Goal: Information Seeking & Learning: Learn about a topic

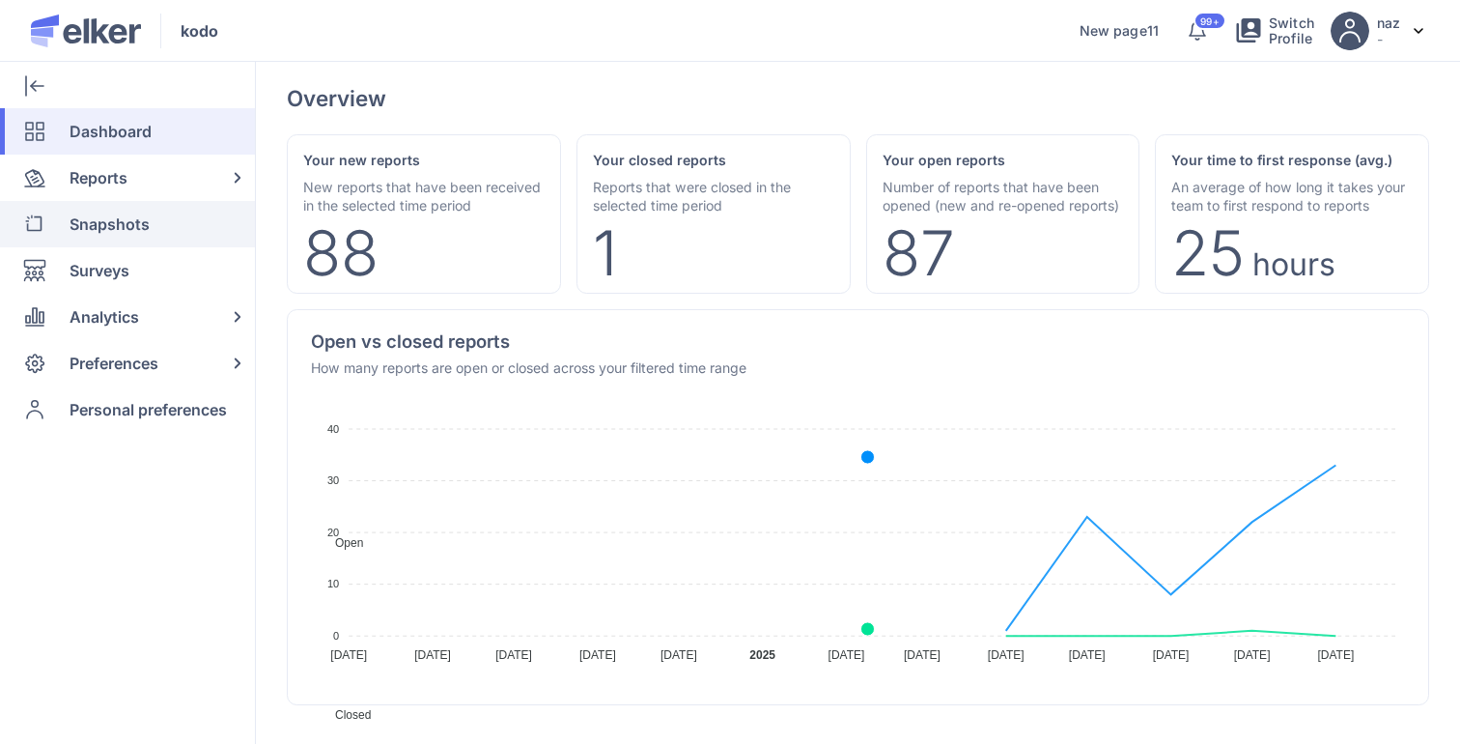
click at [146, 243] on span "Snapshots" at bounding box center [110, 224] width 80 height 46
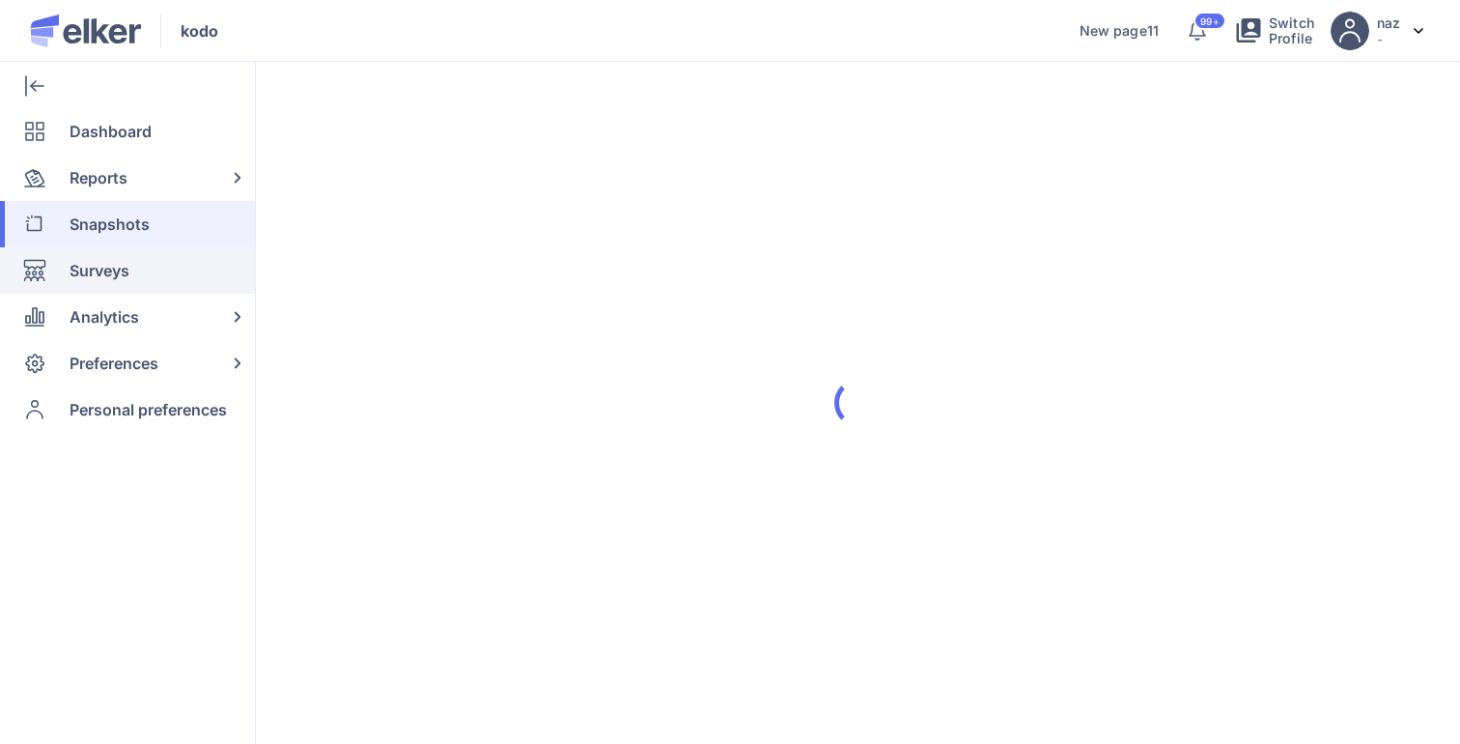
click at [135, 264] on div "Surveys" at bounding box center [123, 270] width 247 height 46
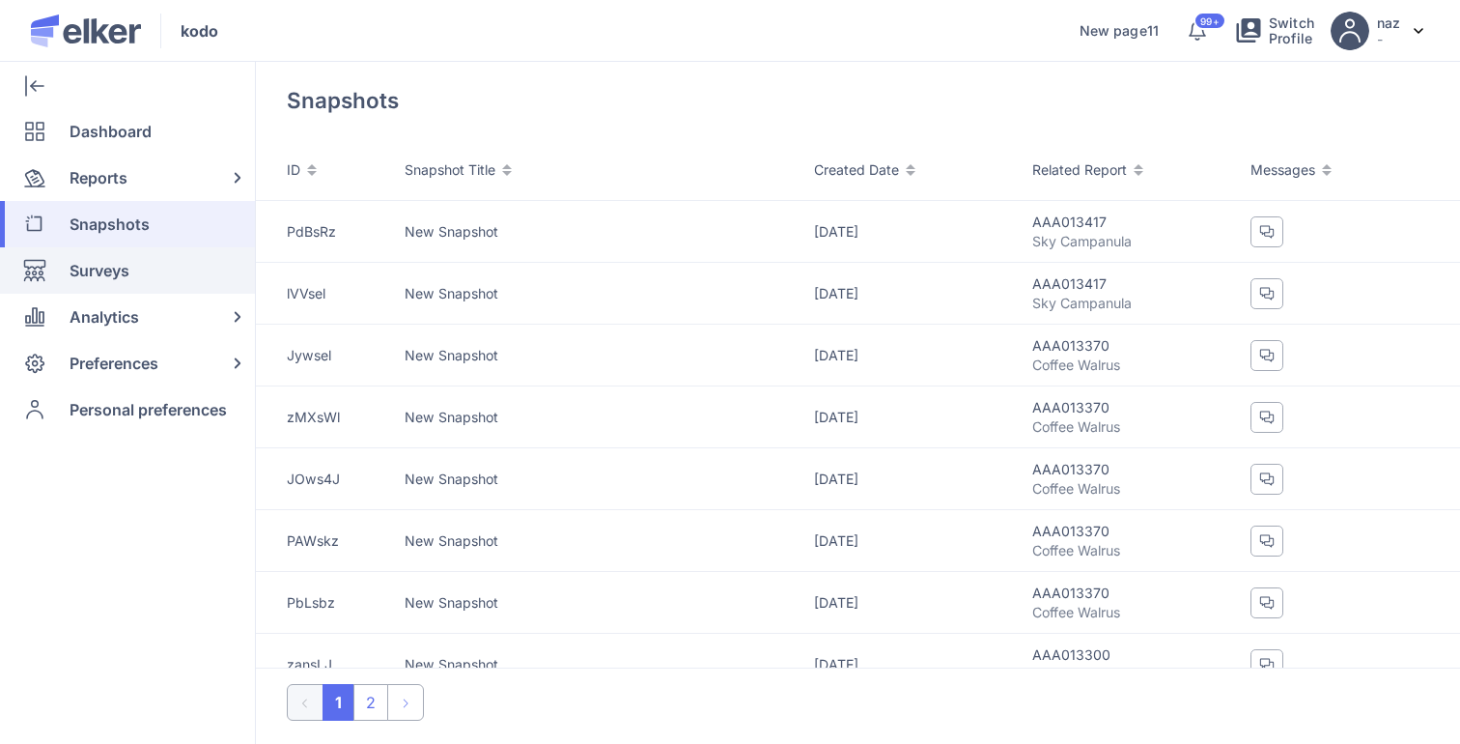
click at [133, 265] on div "Surveys" at bounding box center [123, 270] width 247 height 46
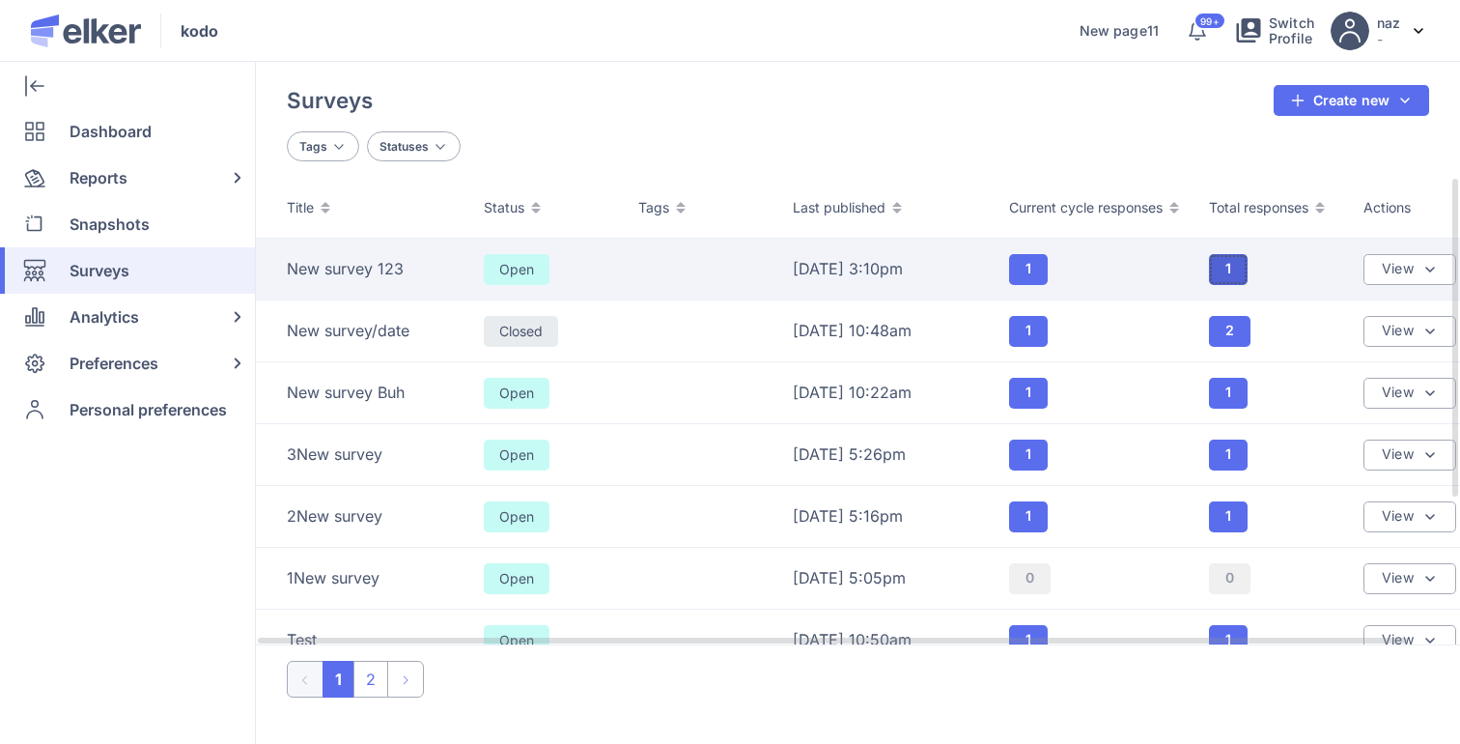
click at [1237, 268] on button "1" at bounding box center [1228, 269] width 39 height 31
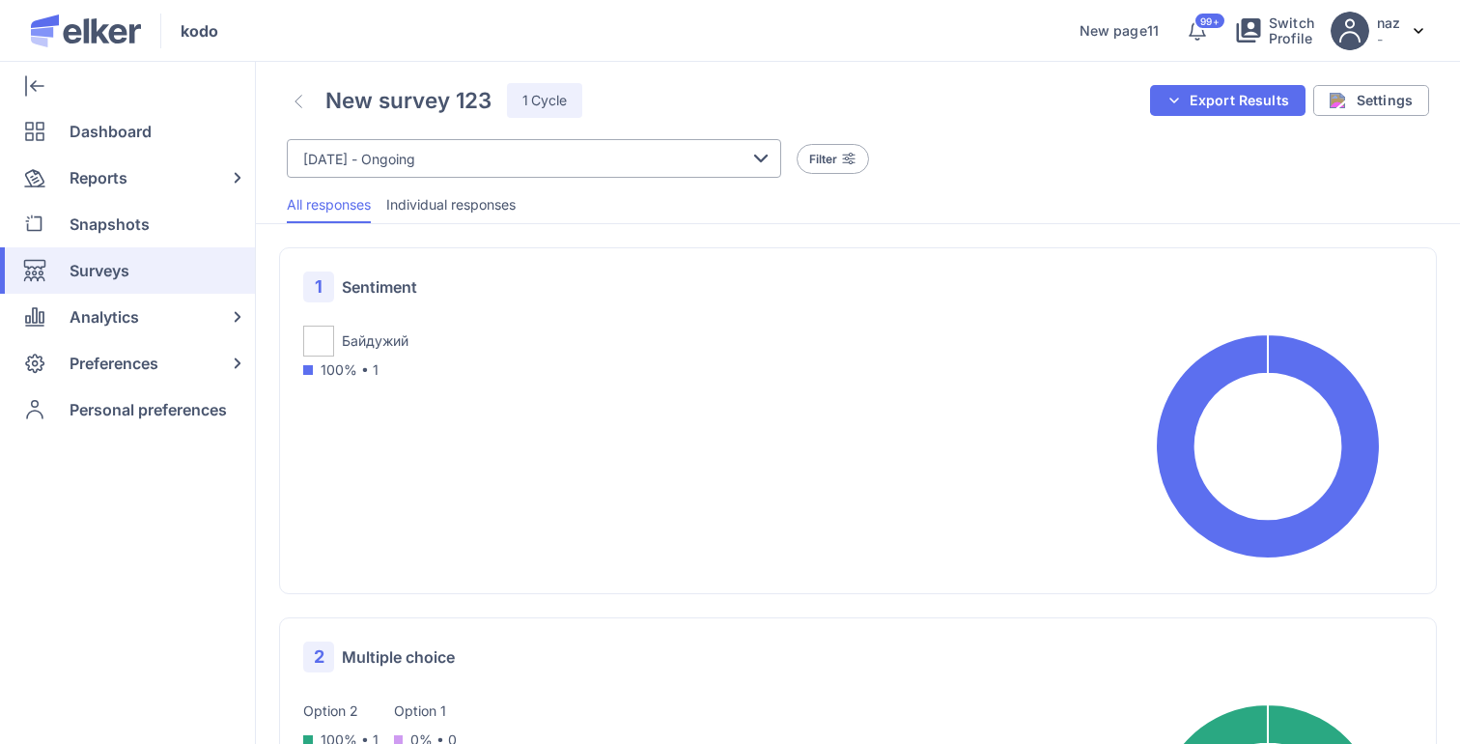
click at [455, 204] on span "Individual responses" at bounding box center [450, 204] width 129 height 19
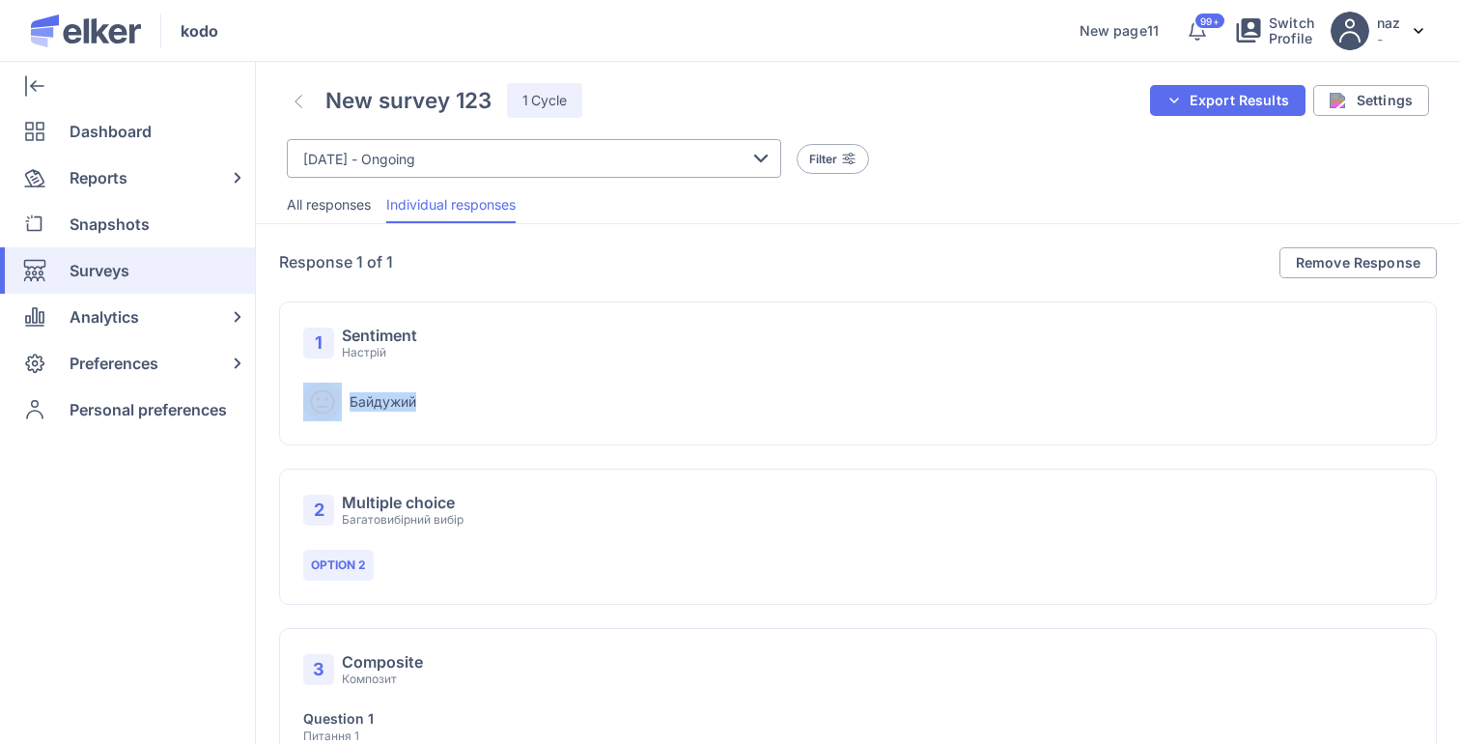
drag, startPoint x: 450, startPoint y: 406, endPoint x: 335, endPoint y: 406, distance: 114.9
click at [335, 406] on div "Байдужий" at bounding box center [858, 401] width 1110 height 39
click at [452, 405] on div "Байдужий" at bounding box center [858, 401] width 1110 height 39
drag, startPoint x: 348, startPoint y: 397, endPoint x: 516, endPoint y: 422, distance: 169.9
click at [511, 468] on div "1 Sentiment Настрій Байдужий" at bounding box center [858, 536] width 1158 height 136
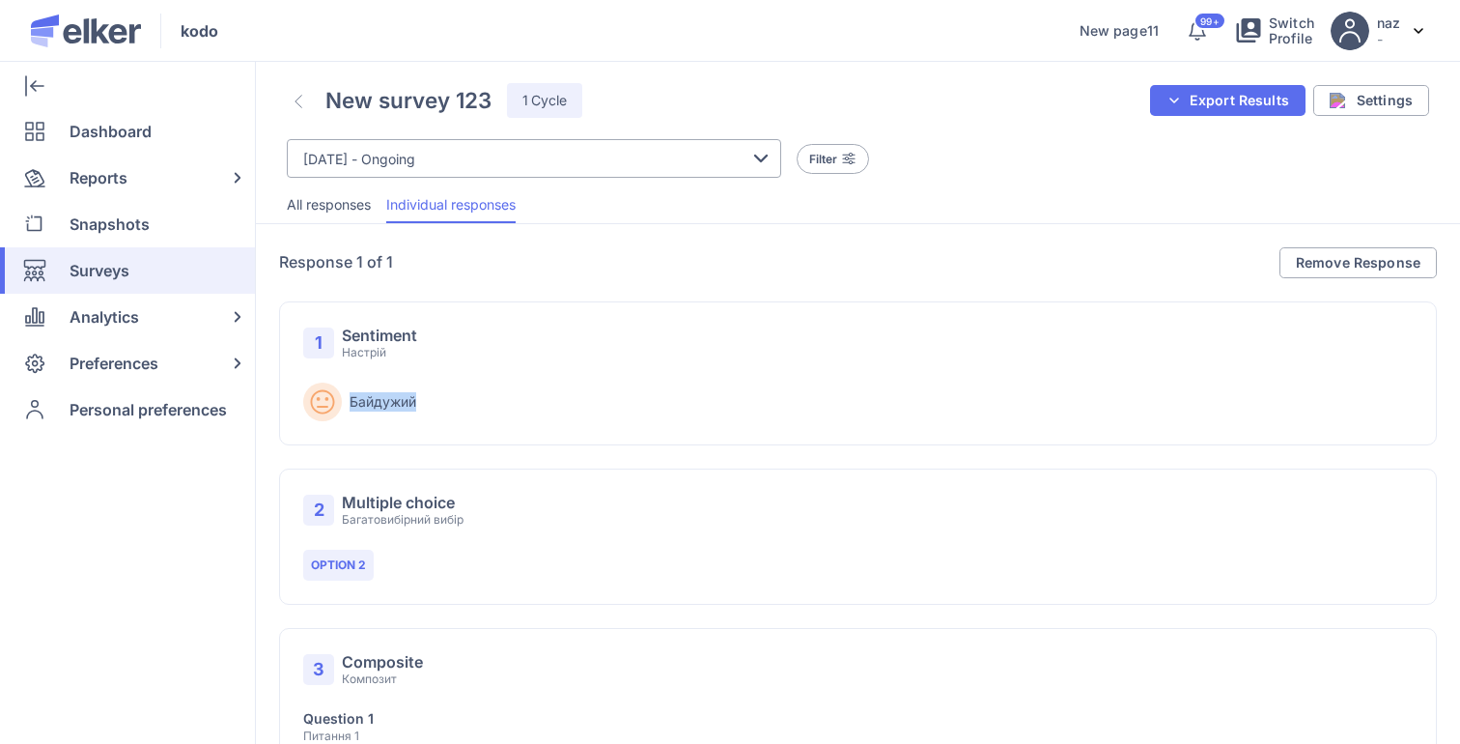
click at [516, 468] on div "1 Sentiment Настрій Байдужий" at bounding box center [858, 536] width 1158 height 136
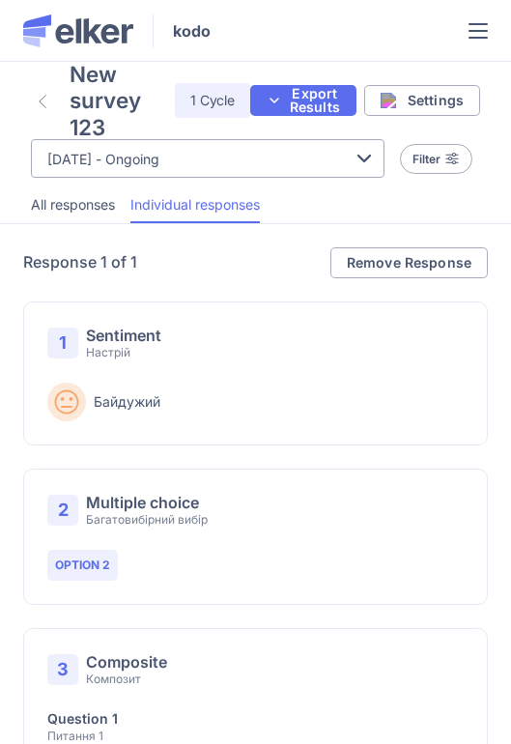
click at [505, 230] on div "Response 1 of 1 Remove Response Are you sure you want to remove this response? …" at bounding box center [255, 553] width 511 height 659
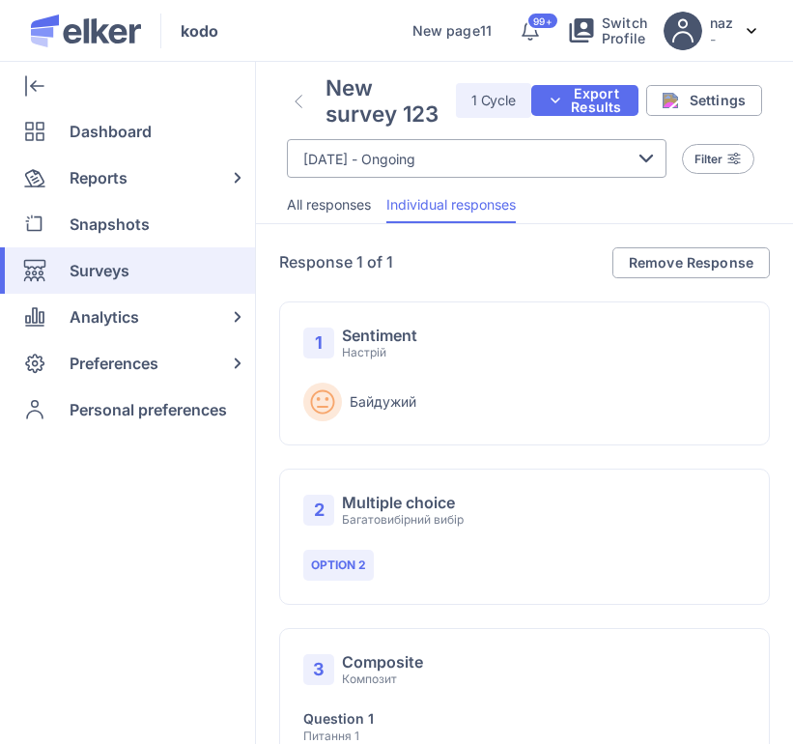
click at [310, 85] on div "New survey 123 1 Cycle" at bounding box center [409, 100] width 244 height 52
click at [312, 98] on div "New survey 123 1 Cycle" at bounding box center [409, 100] width 244 height 52
click at [306, 100] on link at bounding box center [298, 101] width 23 height 32
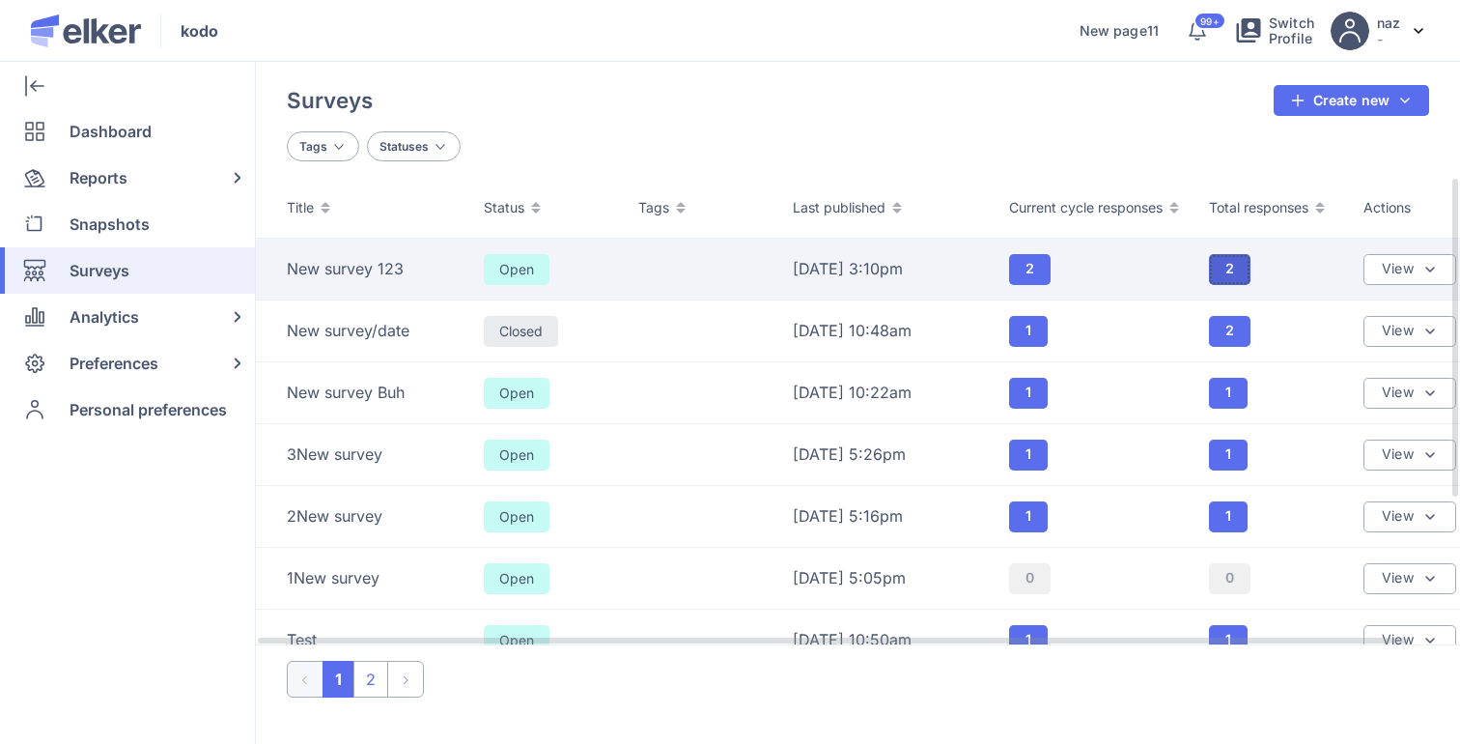
click at [1229, 268] on button "2" at bounding box center [1230, 269] width 42 height 31
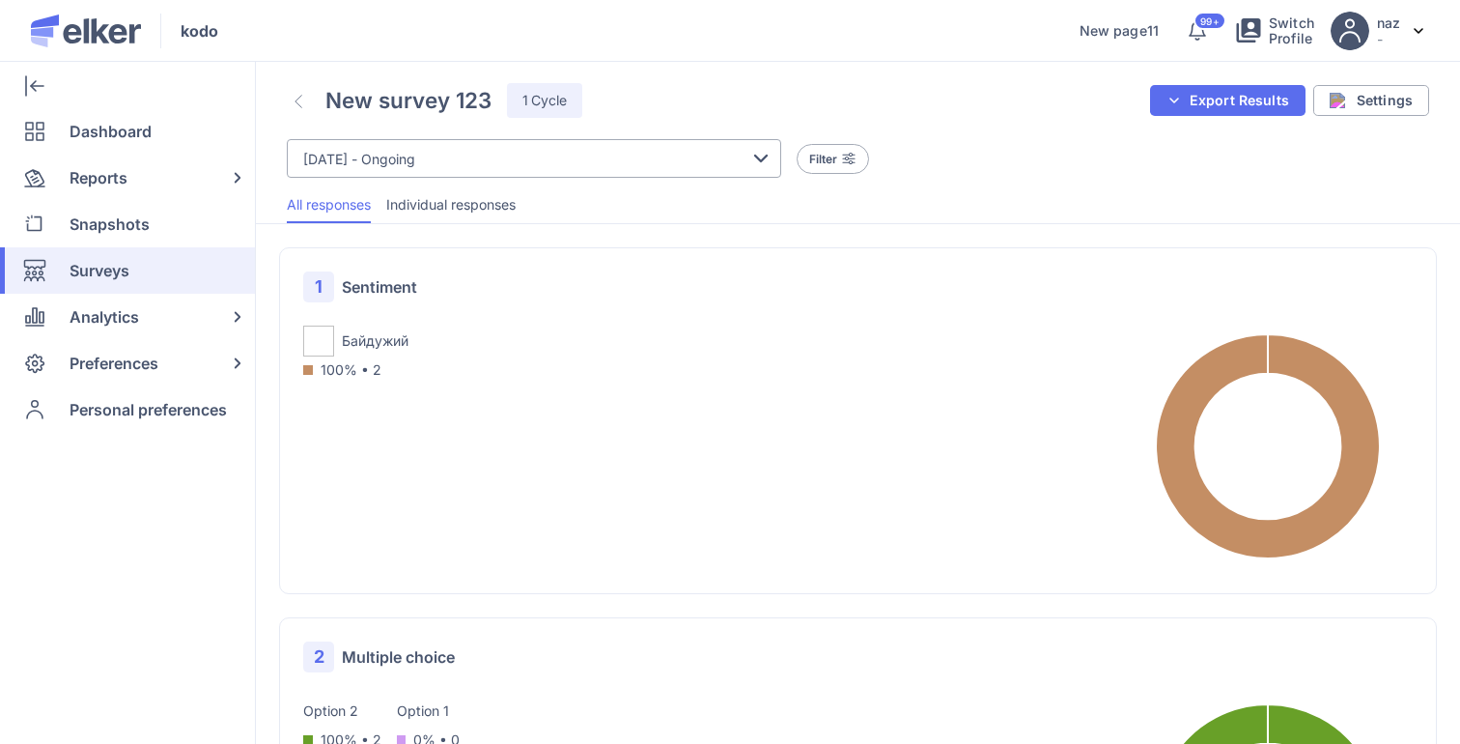
click at [446, 210] on span "Individual responses" at bounding box center [450, 204] width 129 height 19
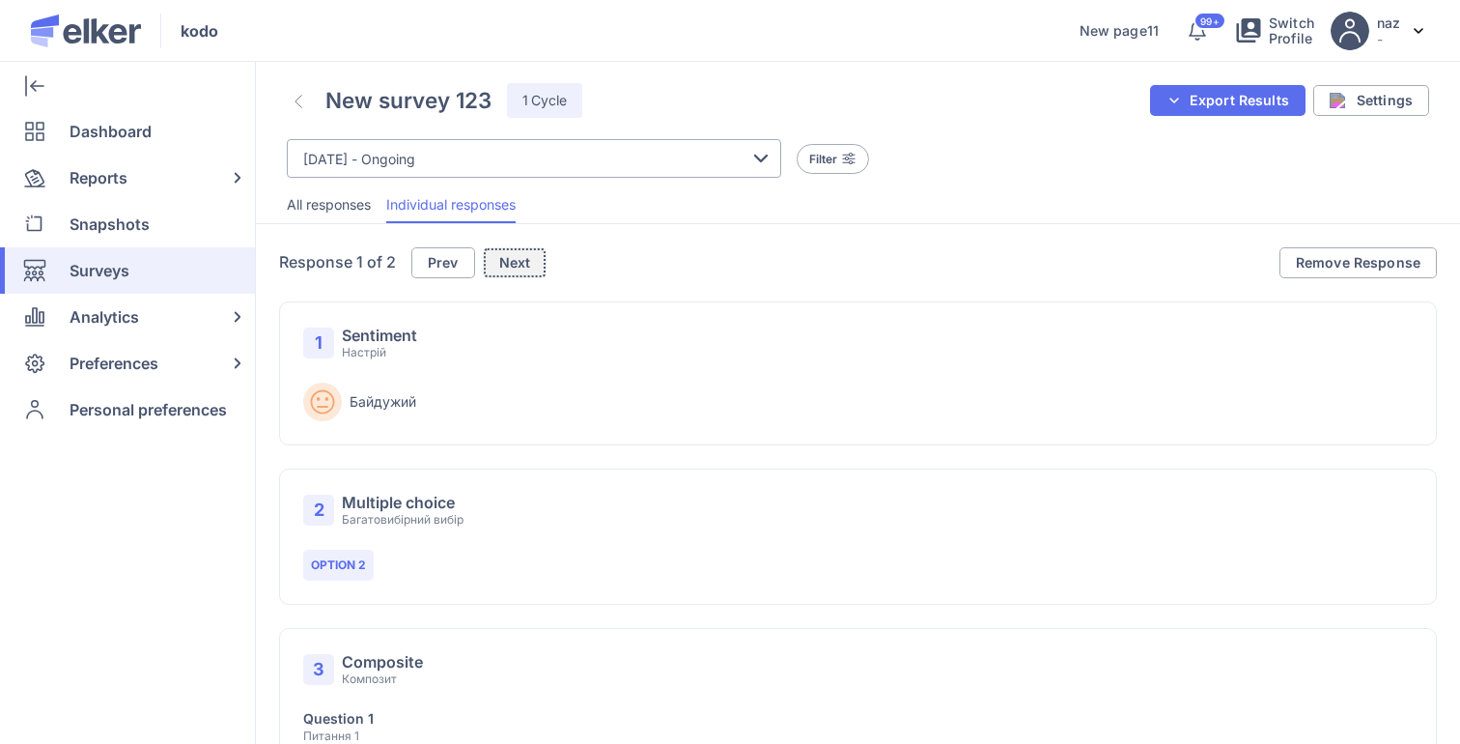
click at [543, 268] on button "Next" at bounding box center [515, 262] width 65 height 31
click at [452, 253] on button "Prev" at bounding box center [446, 262] width 64 height 31
click at [469, 253] on button "Prev" at bounding box center [443, 262] width 64 height 31
click at [525, 266] on span "Next" at bounding box center [518, 263] width 32 height 14
click at [477, 244] on div "Response 1 of 2 Prev Next Remove Response Are you sure you want to remove this …" at bounding box center [858, 553] width 1204 height 659
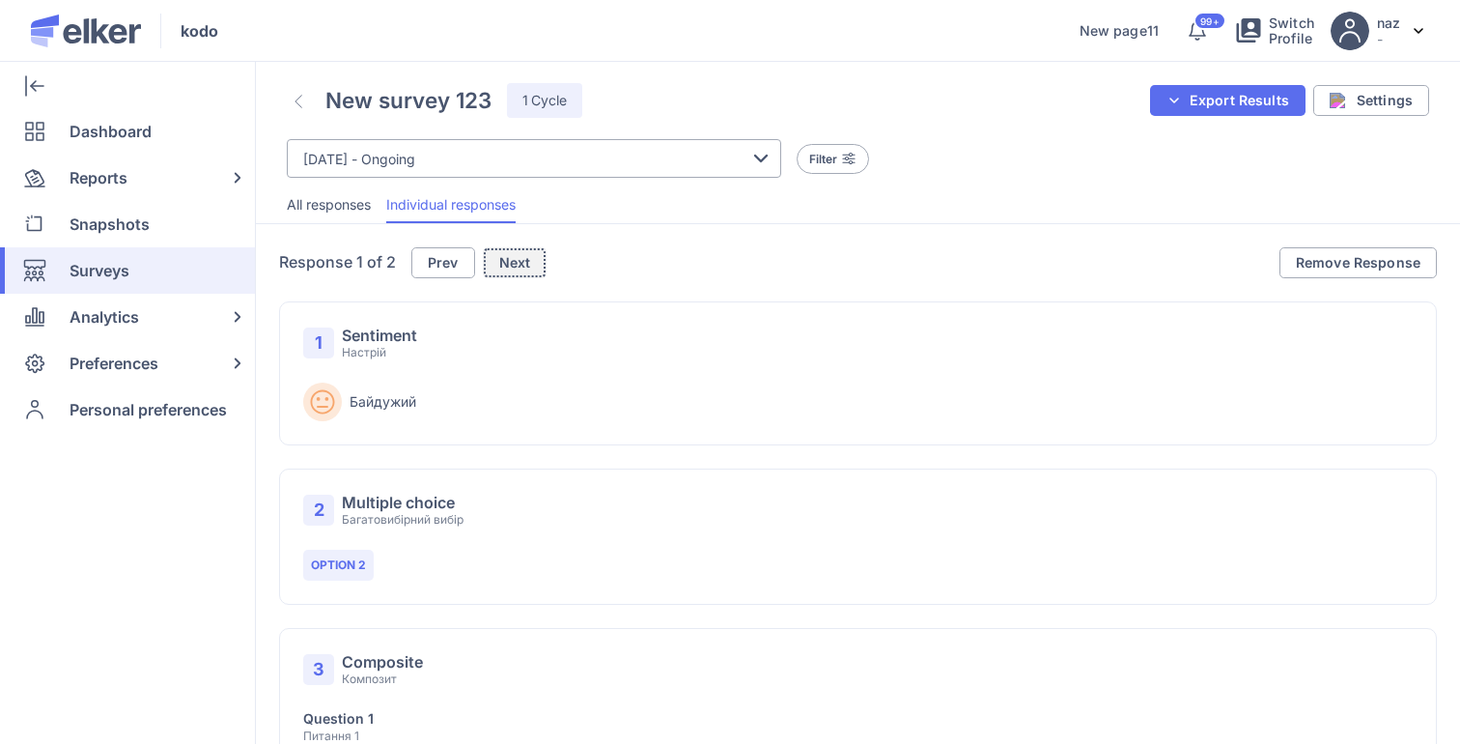
click at [523, 256] on span "Next" at bounding box center [515, 263] width 32 height 14
click at [418, 265] on button "Prev" at bounding box center [446, 262] width 64 height 31
click at [533, 280] on div "1 Sentiment Настрій Байдужий 2 Multiple choice Багатовибірний вибір Option 2 3 …" at bounding box center [858, 598] width 1204 height 640
click at [524, 260] on span "Next" at bounding box center [515, 263] width 32 height 14
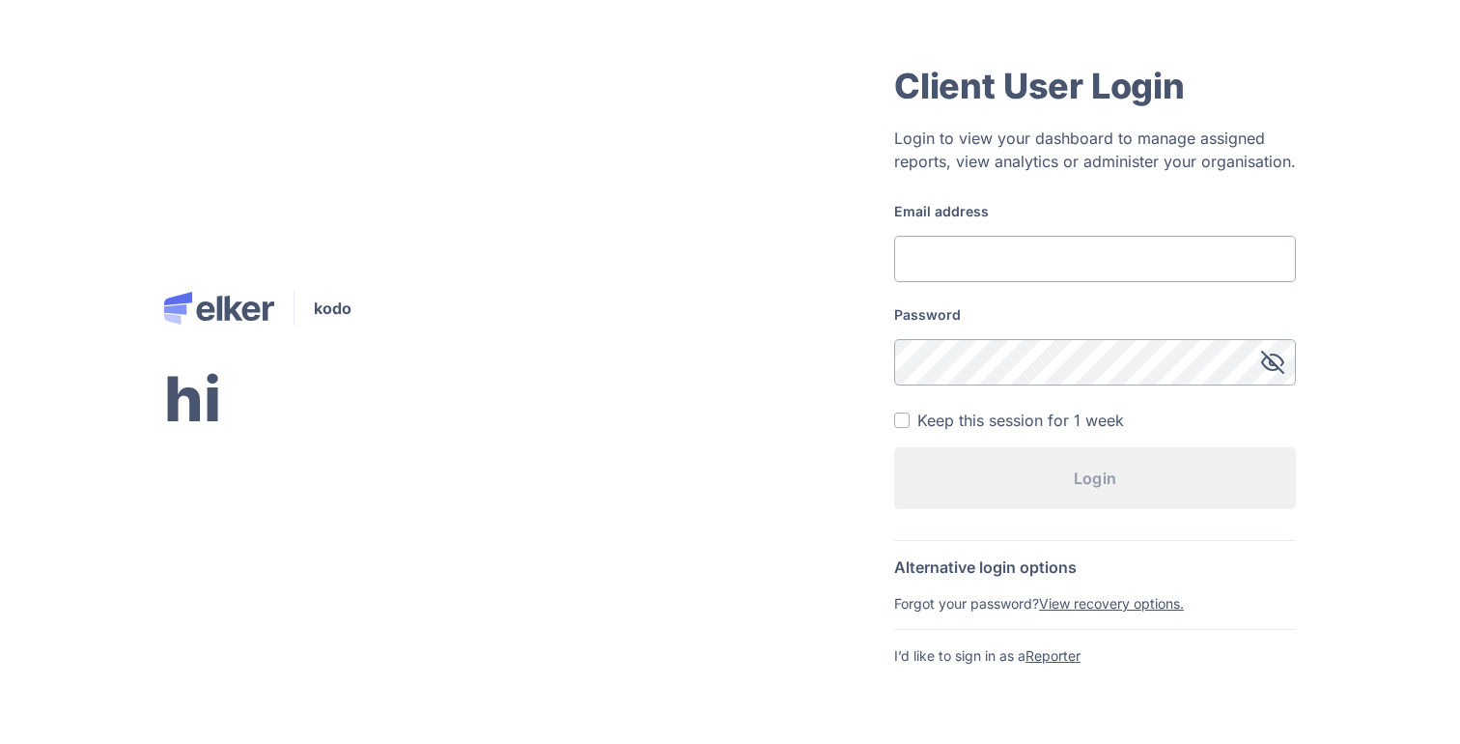
click at [982, 266] on input "Email address" at bounding box center [1095, 259] width 402 height 46
type input "test1@test.com"
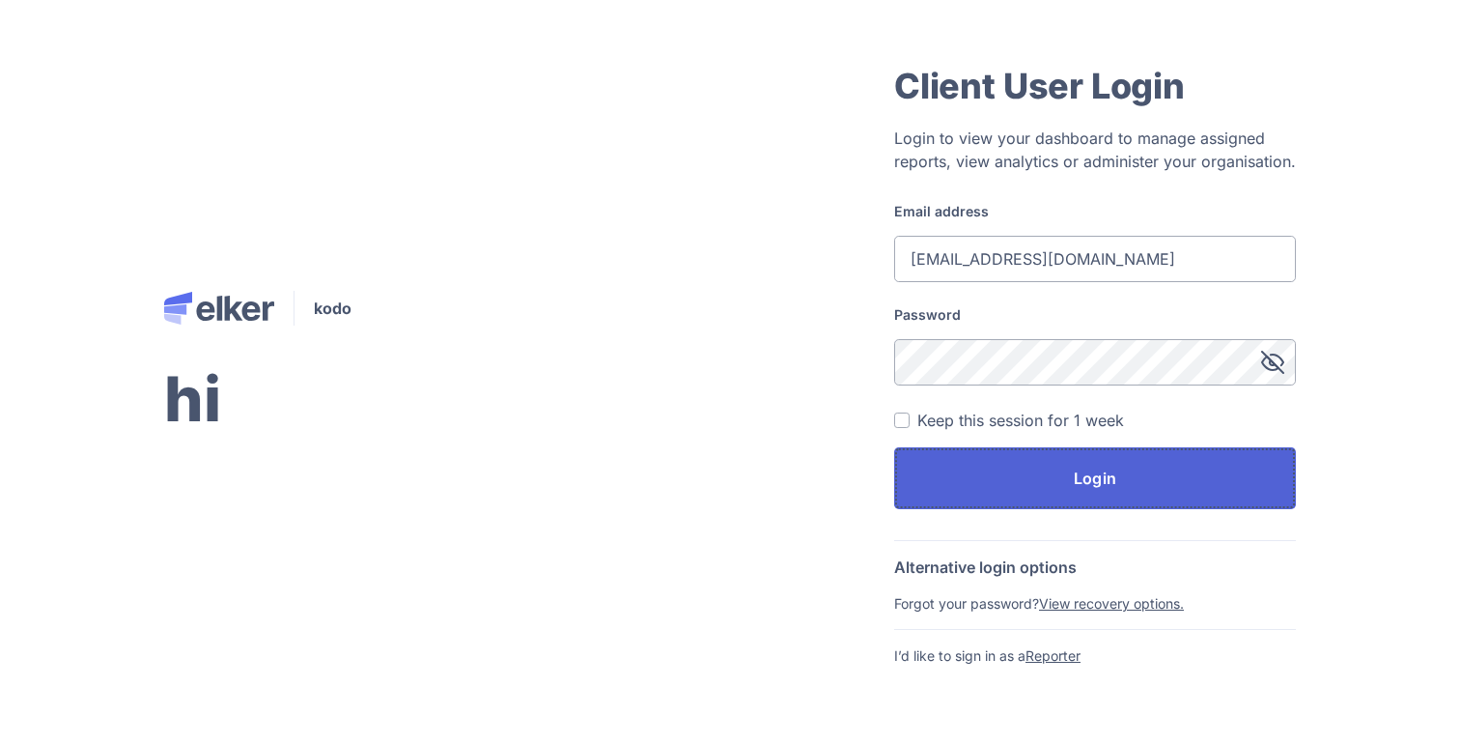
click at [1063, 483] on button "Login" at bounding box center [1095, 478] width 402 height 62
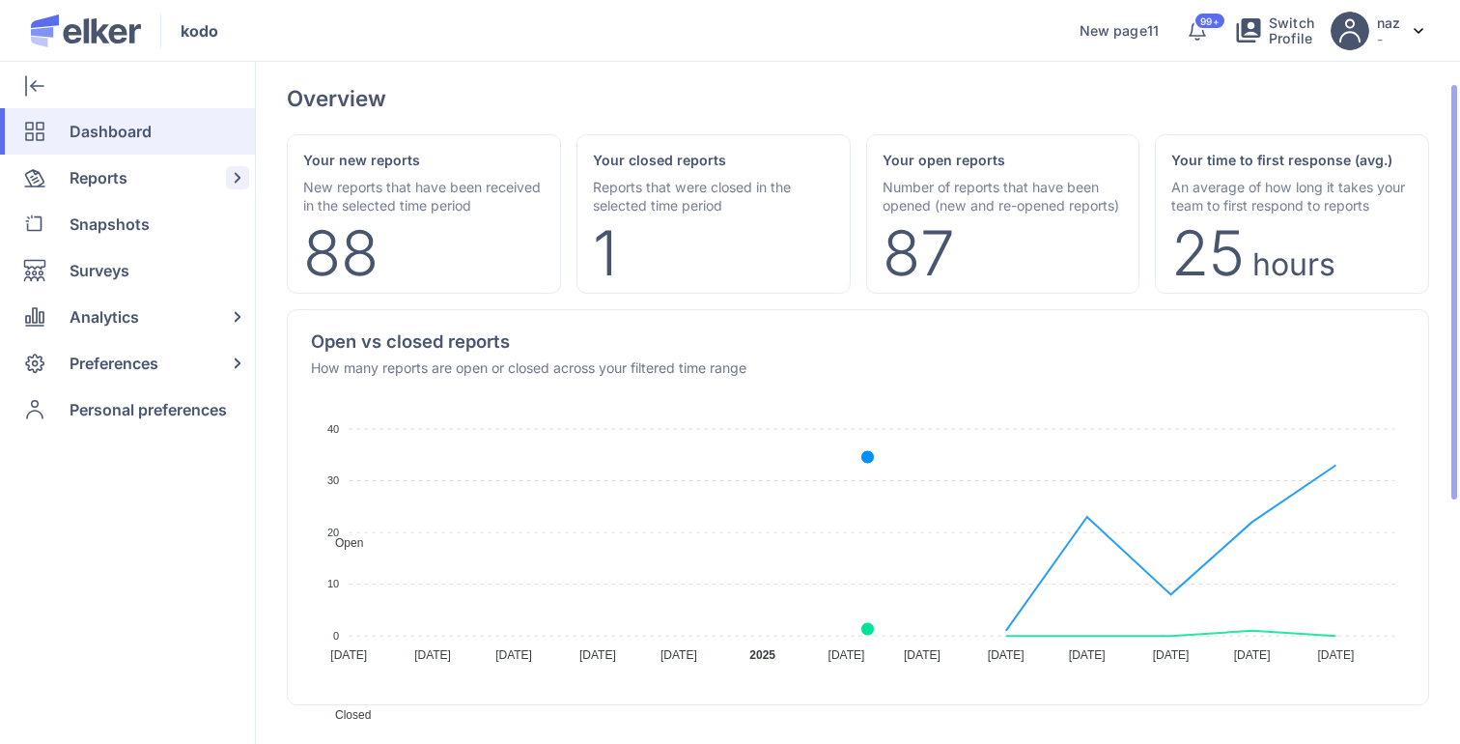
click at [80, 186] on span "Reports" at bounding box center [99, 178] width 58 height 46
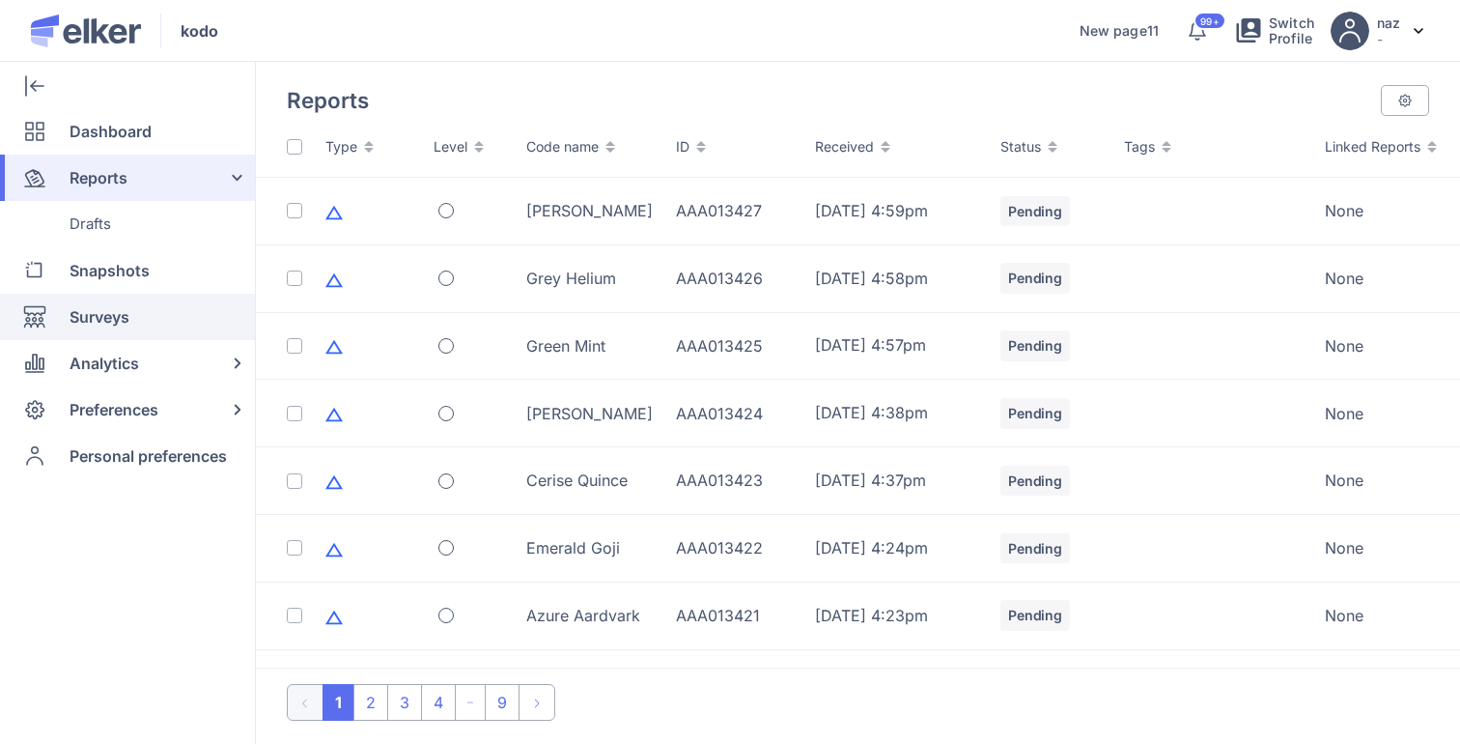
click at [100, 338] on span "Surveys" at bounding box center [100, 317] width 60 height 46
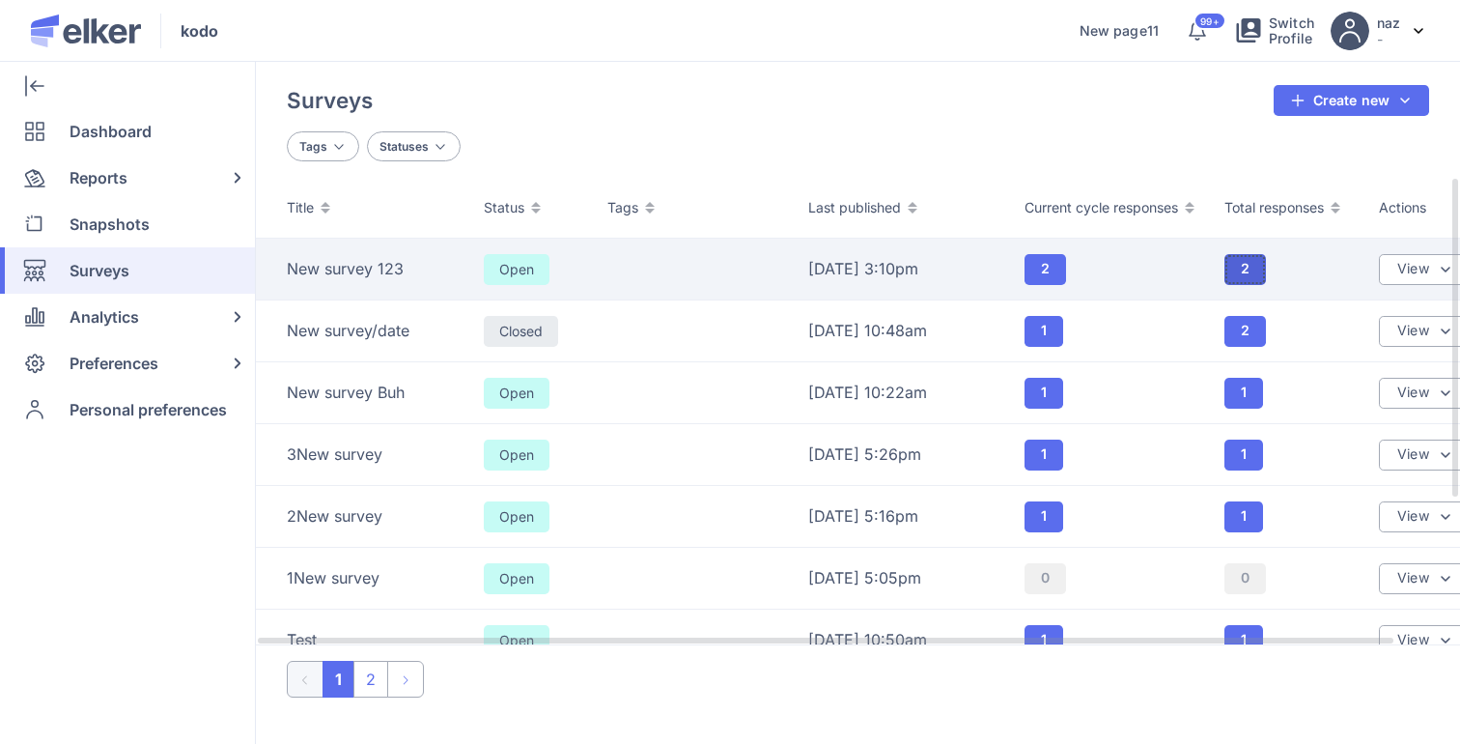
click at [1244, 270] on span "2" at bounding box center [1245, 269] width 9 height 14
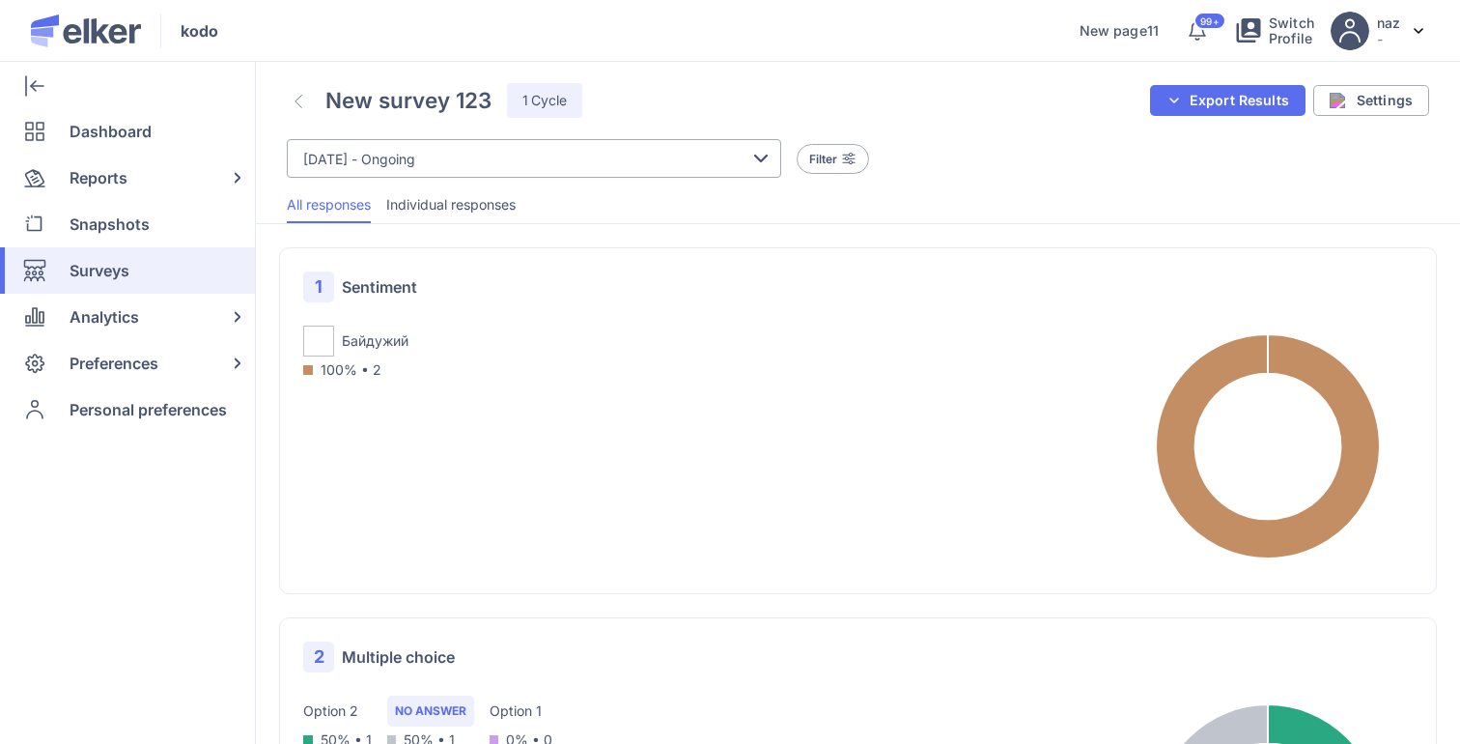
click at [468, 201] on span "Individual responses" at bounding box center [450, 204] width 129 height 19
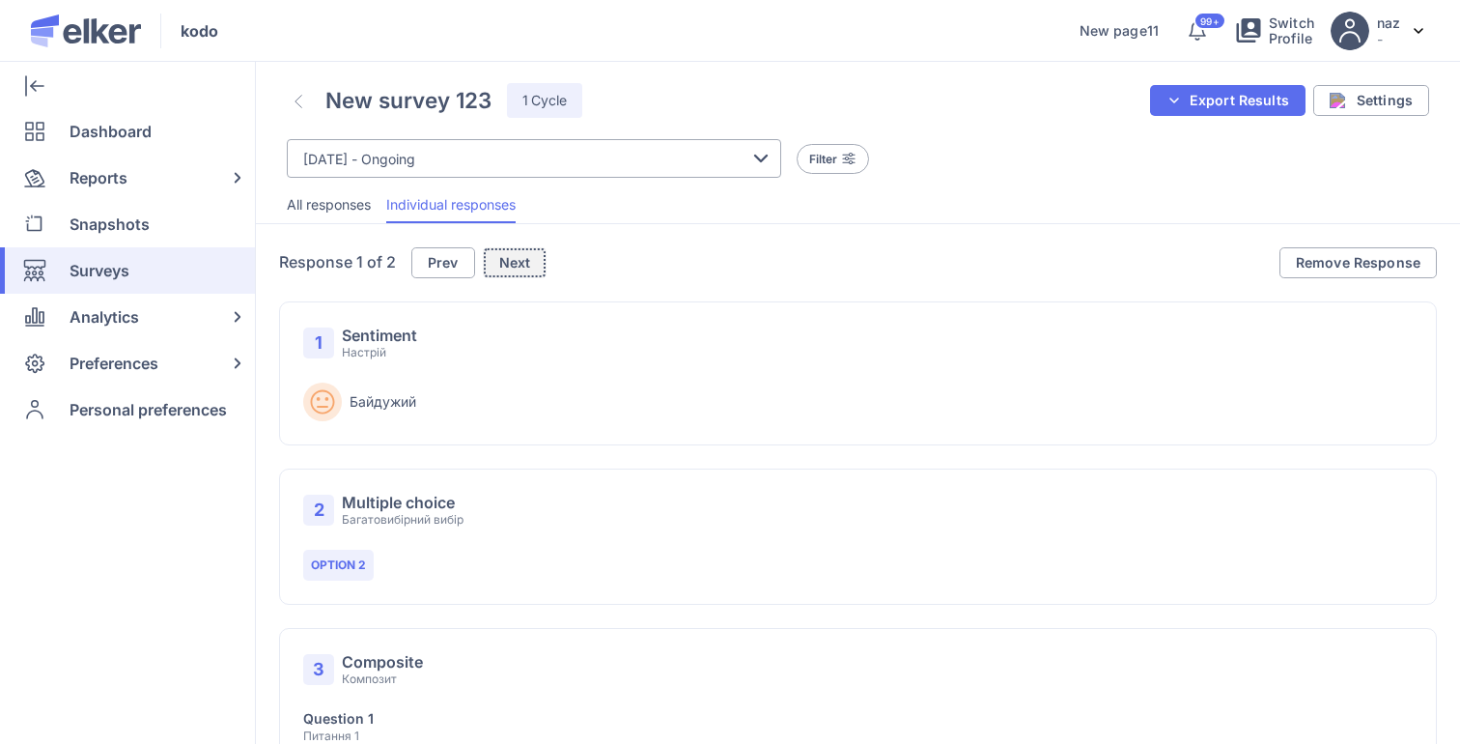
click at [512, 265] on span "Next" at bounding box center [515, 263] width 32 height 14
click at [432, 260] on span "Prev" at bounding box center [446, 263] width 31 height 14
click at [510, 261] on span "Next" at bounding box center [515, 263] width 32 height 14
click at [448, 261] on span "Prev" at bounding box center [446, 263] width 31 height 14
click at [511, 265] on span "Next" at bounding box center [515, 263] width 32 height 14
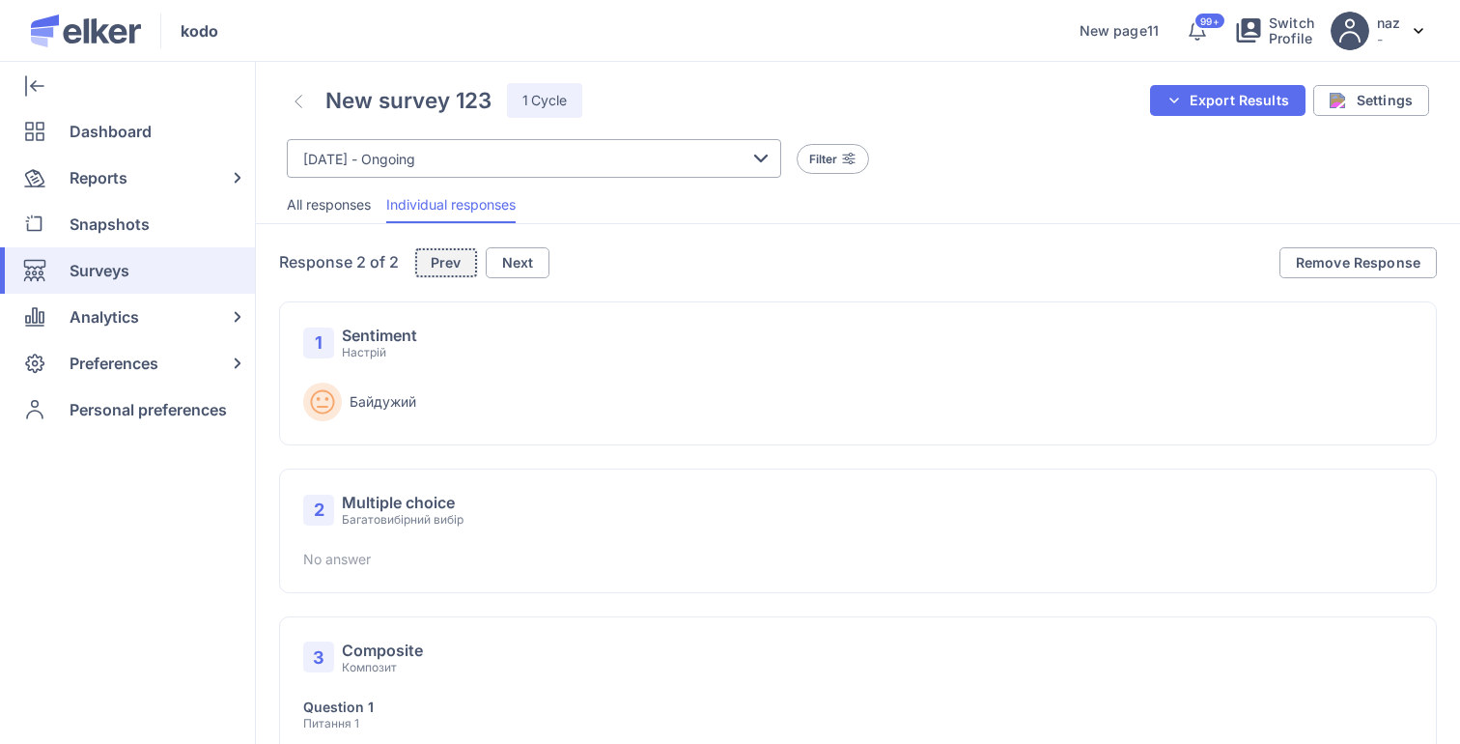
click at [431, 265] on span "Prev" at bounding box center [446, 263] width 31 height 14
click at [514, 268] on span "Next" at bounding box center [515, 263] width 32 height 14
click at [475, 268] on button "Prev" at bounding box center [446, 262] width 64 height 31
click at [516, 267] on span "Next" at bounding box center [515, 263] width 32 height 14
click at [442, 265] on span "Prev" at bounding box center [446, 263] width 31 height 14
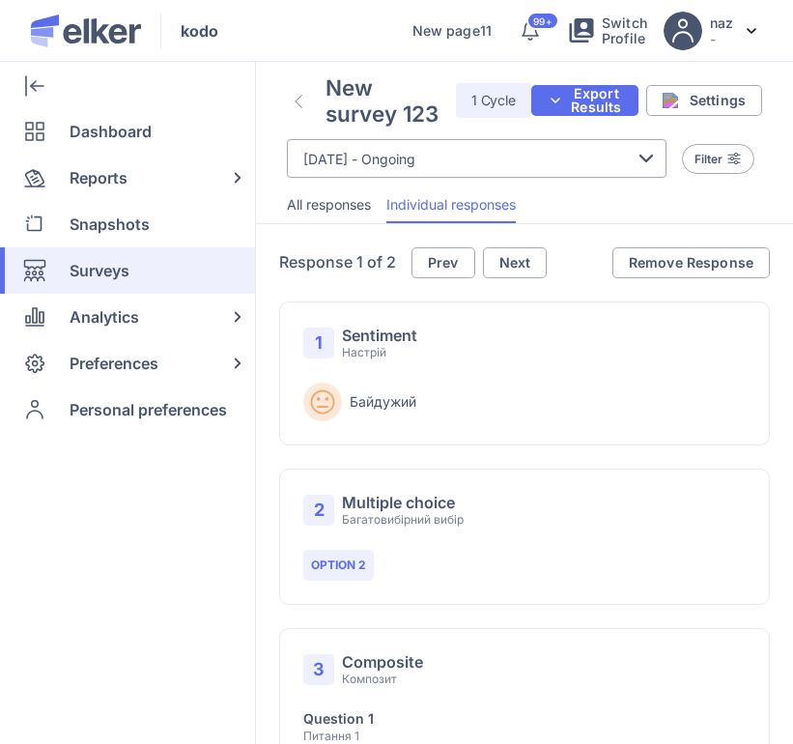
click at [524, 240] on div "Response 1 of 2 Prev Next Remove Response Are you sure you want to remove this …" at bounding box center [524, 553] width 537 height 659
click at [522, 259] on span "Next" at bounding box center [515, 263] width 32 height 14
